Goal: Book appointment/travel/reservation

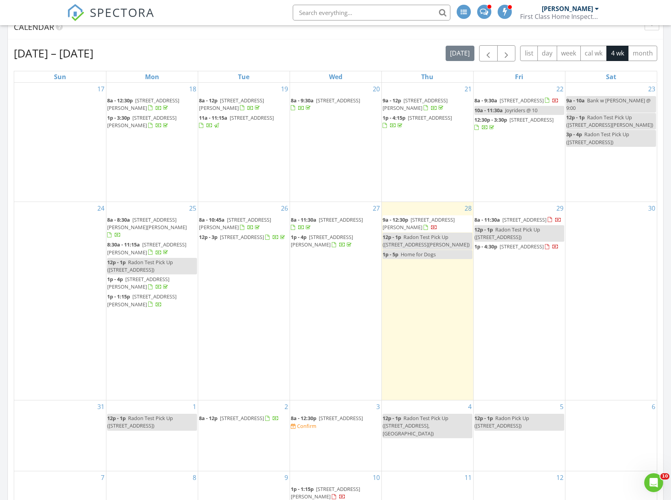
scroll to position [473, 0]
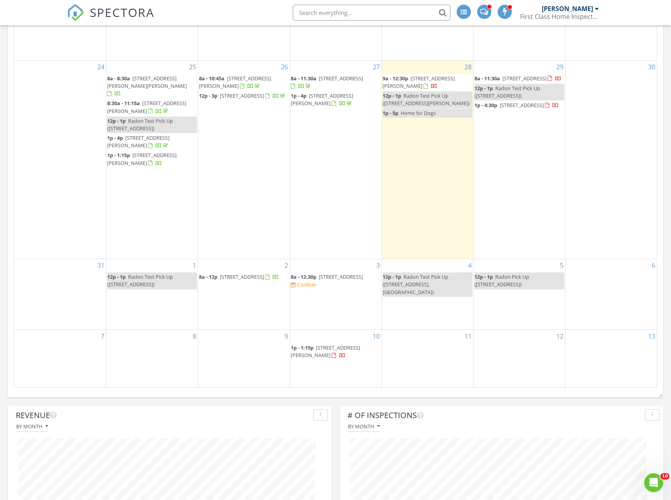
click at [535, 356] on div "12" at bounding box center [518, 358] width 91 height 57
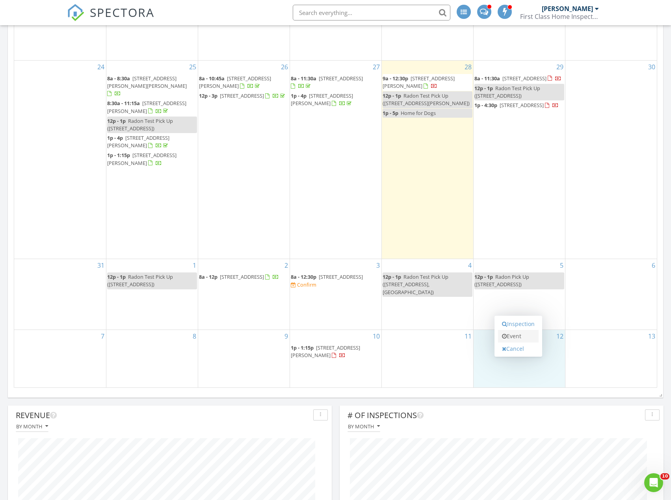
click at [519, 335] on link "Event" at bounding box center [518, 336] width 41 height 13
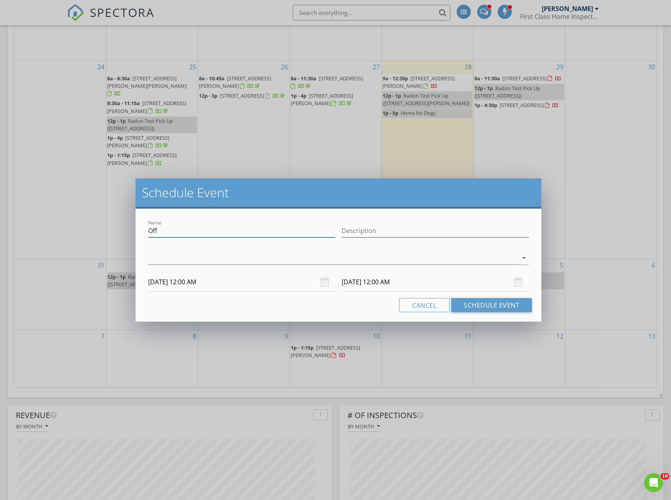
click at [172, 232] on input "Off" at bounding box center [241, 230] width 187 height 13
type input "Joyriders"
click at [165, 258] on div at bounding box center [333, 258] width 370 height 13
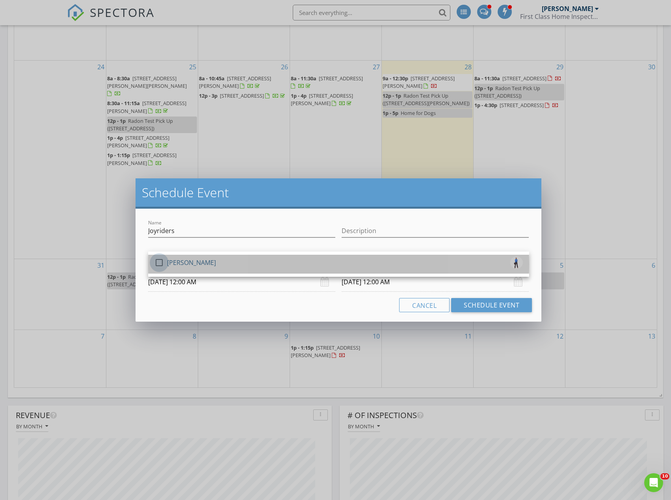
click at [161, 264] on div at bounding box center [158, 262] width 13 height 13
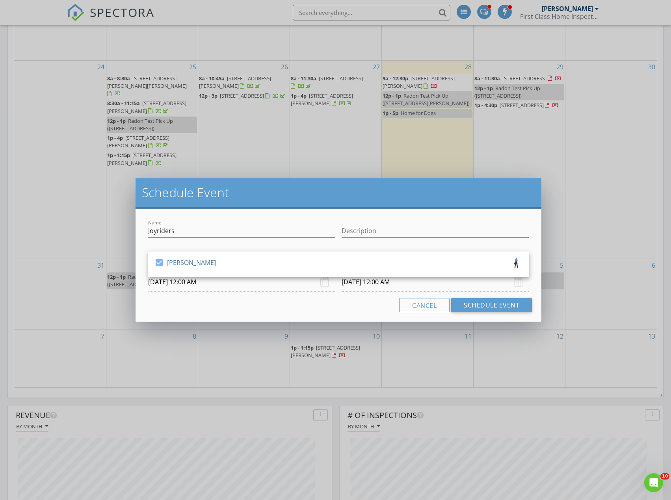
click at [177, 303] on div "Cancel Schedule Event" at bounding box center [338, 305] width 387 height 14
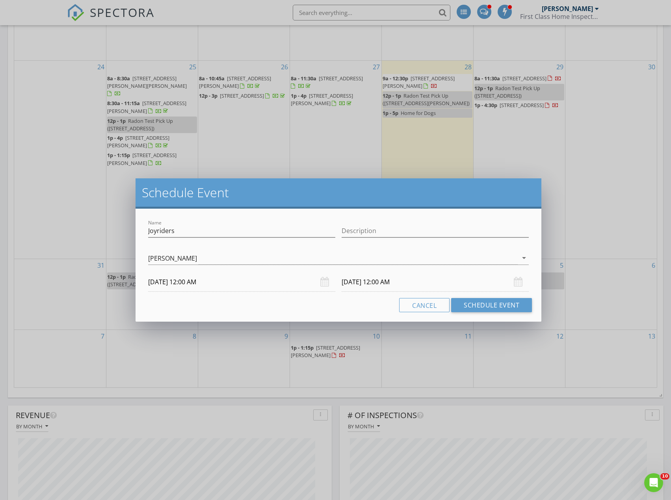
click at [176, 283] on input "[DATE] 12:00 AM" at bounding box center [241, 282] width 187 height 19
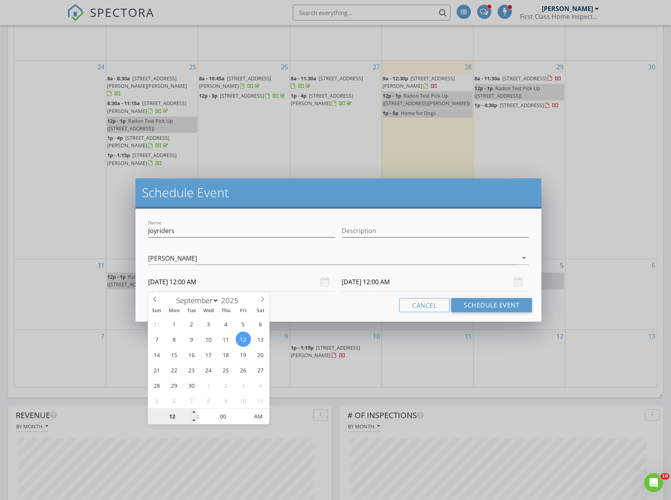
click at [172, 417] on input "12" at bounding box center [172, 417] width 48 height 16
type input "10"
type input "[DATE] 10:00 AM"
click at [349, 305] on div "Cancel Schedule Event" at bounding box center [338, 305] width 387 height 14
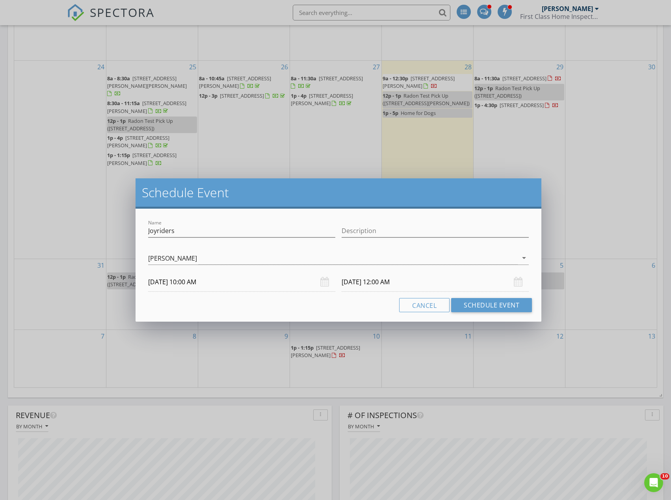
type input "10"
type input "[DATE] 10:00 AM"
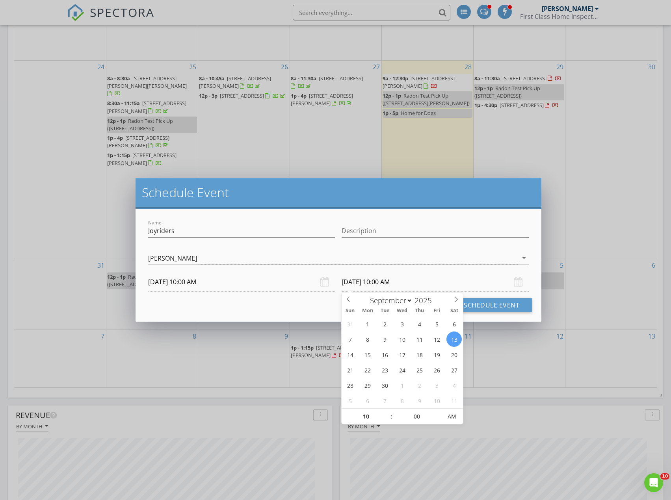
click at [362, 281] on input "[DATE] 10:00 AM" at bounding box center [434, 282] width 187 height 19
click at [369, 417] on input "10" at bounding box center [365, 417] width 48 height 16
type input "11"
type input "[DATE] 11:00 AM"
click at [414, 419] on input "00" at bounding box center [416, 417] width 48 height 16
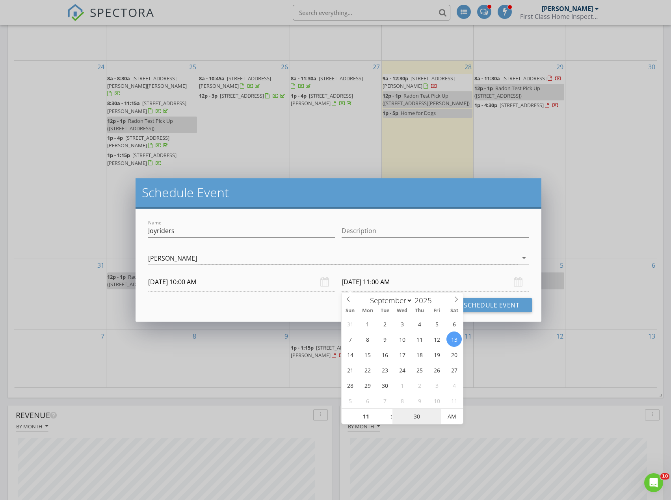
type input "30"
type input "[DATE] 11:30 AM"
click at [311, 304] on div "Cancel Schedule Event" at bounding box center [338, 305] width 387 height 14
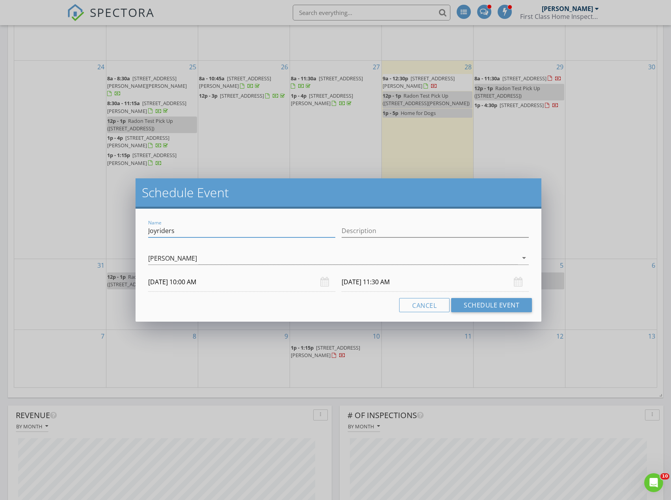
click at [223, 229] on input "Joyriders" at bounding box center [241, 230] width 187 height 13
type input "Joyriders @ 10"
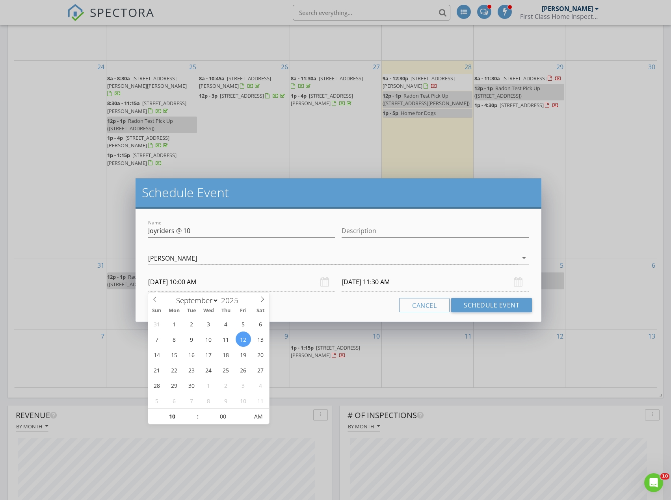
click at [178, 282] on input "[DATE] 10:00 AM" at bounding box center [241, 282] width 187 height 19
click at [174, 414] on input "10" at bounding box center [172, 417] width 48 height 16
type input "09"
type input "[DATE] 9:00 AM"
click at [221, 412] on input "00" at bounding box center [223, 417] width 48 height 16
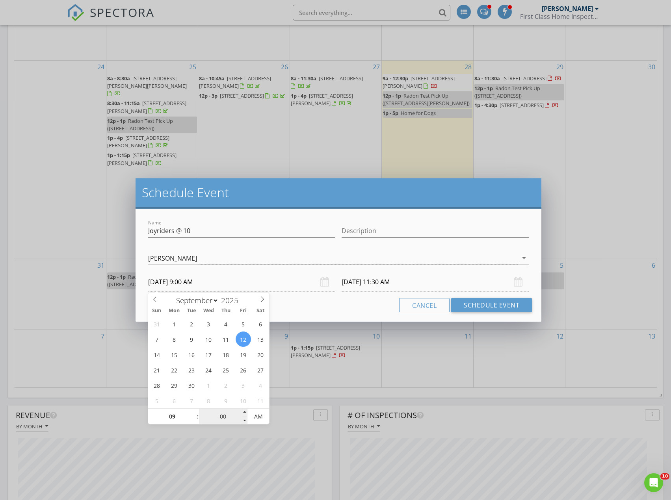
type input "[DATE] 10:30 AM"
type input "30"
type input "[DATE] 9:30 AM"
click at [299, 306] on div "Cancel Schedule Event" at bounding box center [338, 305] width 387 height 14
type input "11"
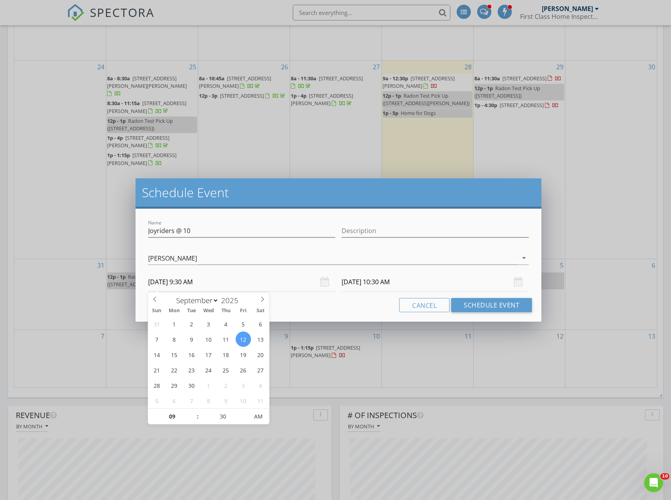
type input "00"
type input "[DATE] 11:00 AM"
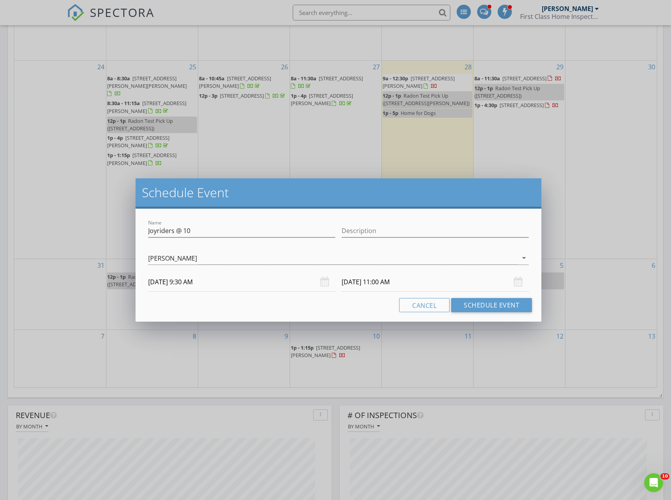
click at [393, 278] on input "[DATE] 11:00 AM" at bounding box center [434, 282] width 187 height 19
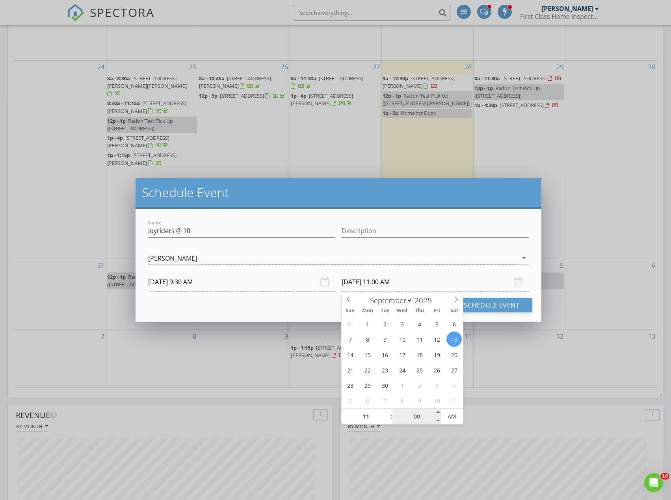
click at [417, 417] on input "00" at bounding box center [416, 417] width 48 height 16
type input "30"
type input "[DATE] 11:30 AM"
click at [226, 307] on div "Cancel Schedule Event" at bounding box center [338, 305] width 387 height 14
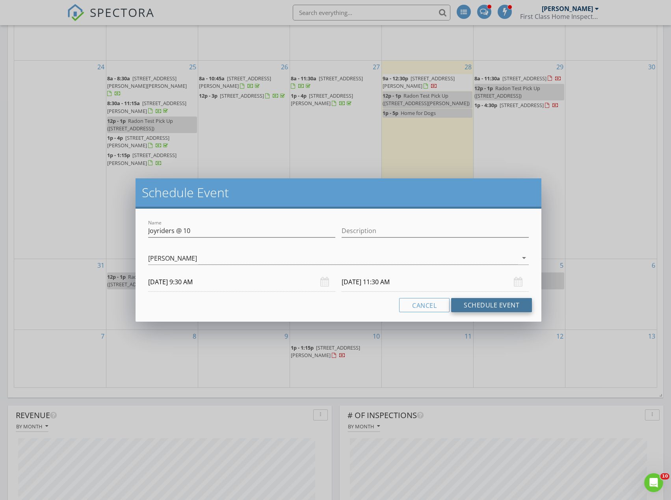
click at [500, 303] on button "Schedule Event" at bounding box center [491, 305] width 81 height 14
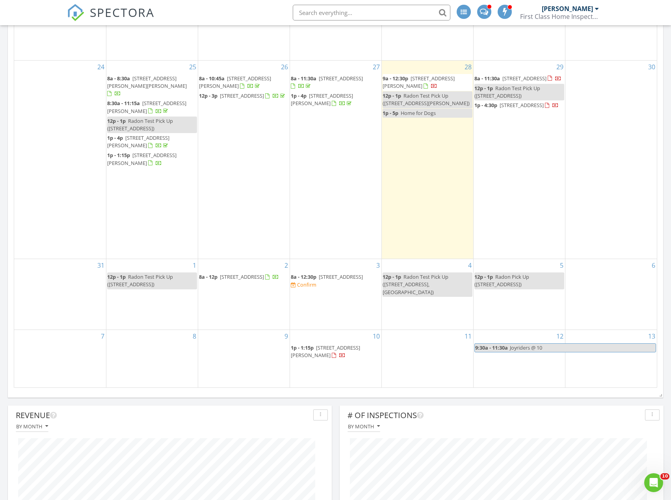
click at [528, 344] on span "Joyriders @ 10" at bounding box center [526, 347] width 32 height 7
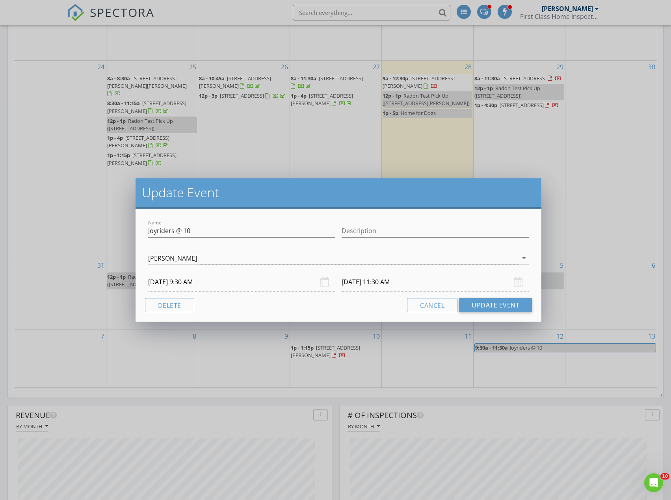
click at [363, 282] on input "[DATE] 11:30 AM" at bounding box center [434, 282] width 187 height 19
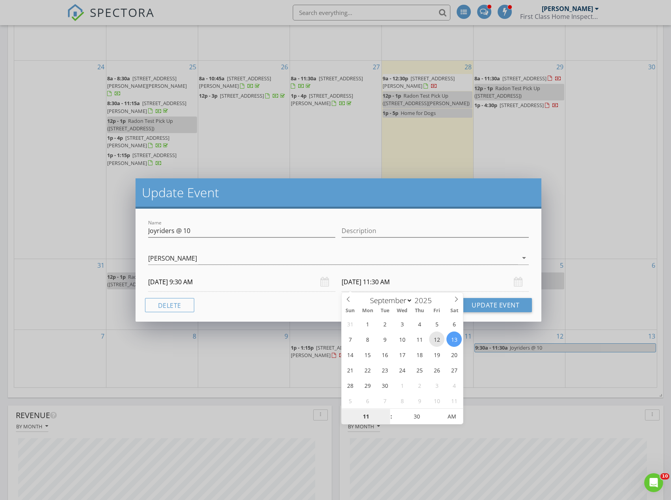
type input "[DATE] 11:30 AM"
click at [321, 305] on div "Cancel Update Event" at bounding box center [338, 305] width 387 height 14
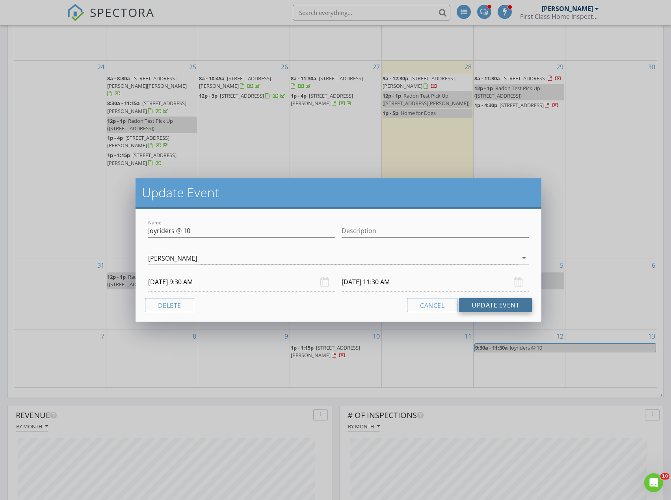
click at [477, 305] on button "Update Event" at bounding box center [495, 305] width 73 height 14
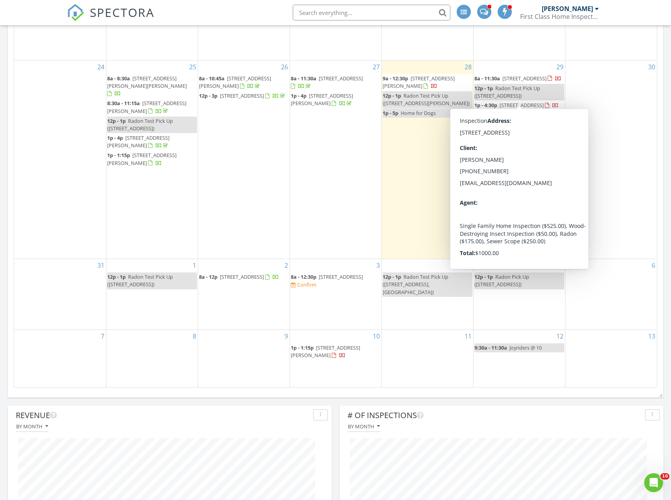
click at [611, 97] on div "30" at bounding box center [611, 160] width 92 height 198
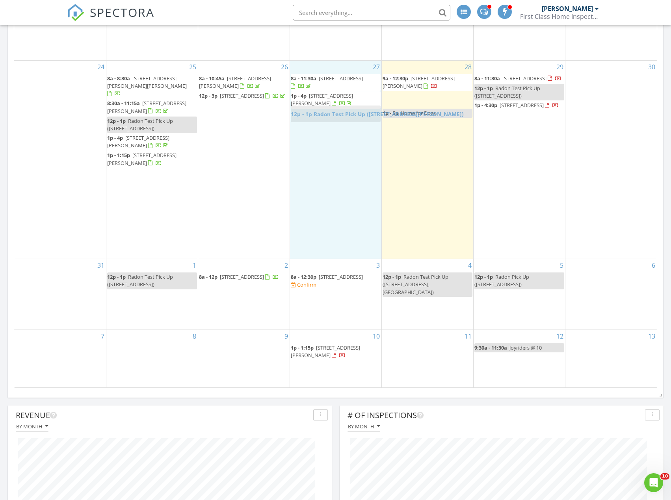
drag, startPoint x: 419, startPoint y: 95, endPoint x: 327, endPoint y: 111, distance: 93.2
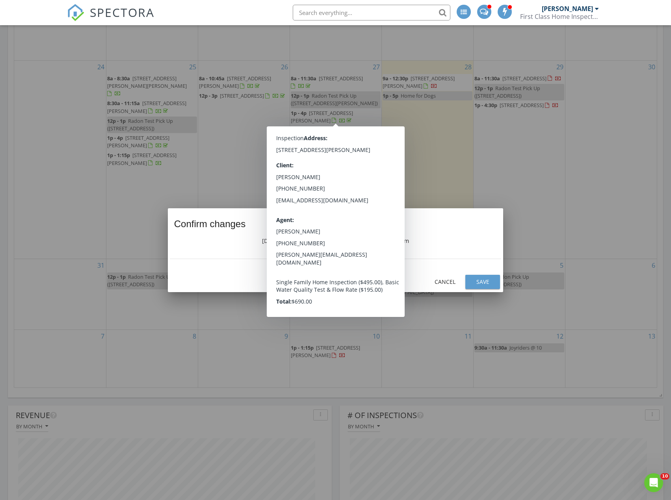
click at [482, 280] on div "Save" at bounding box center [482, 282] width 22 height 8
